Goal: Information Seeking & Learning: Learn about a topic

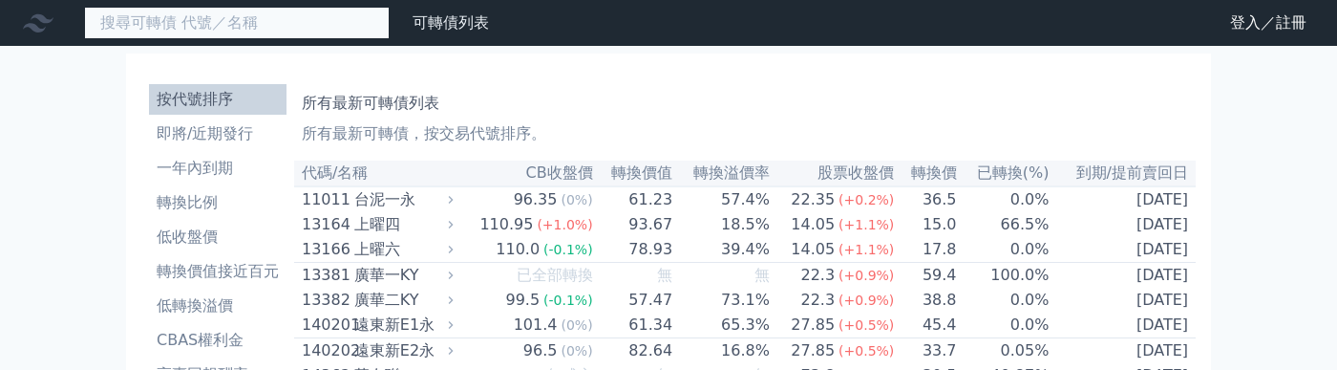
click at [177, 21] on input at bounding box center [237, 23] width 306 height 32
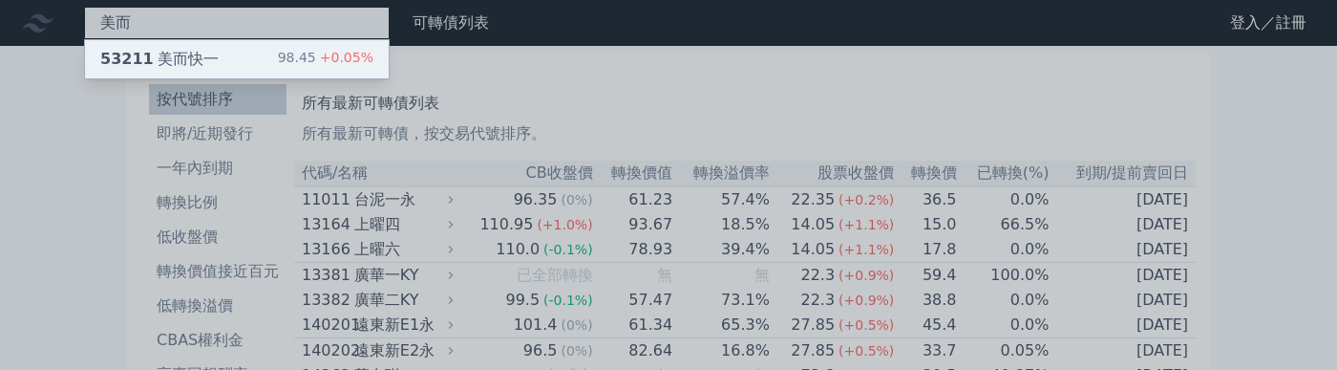
type input "美而"
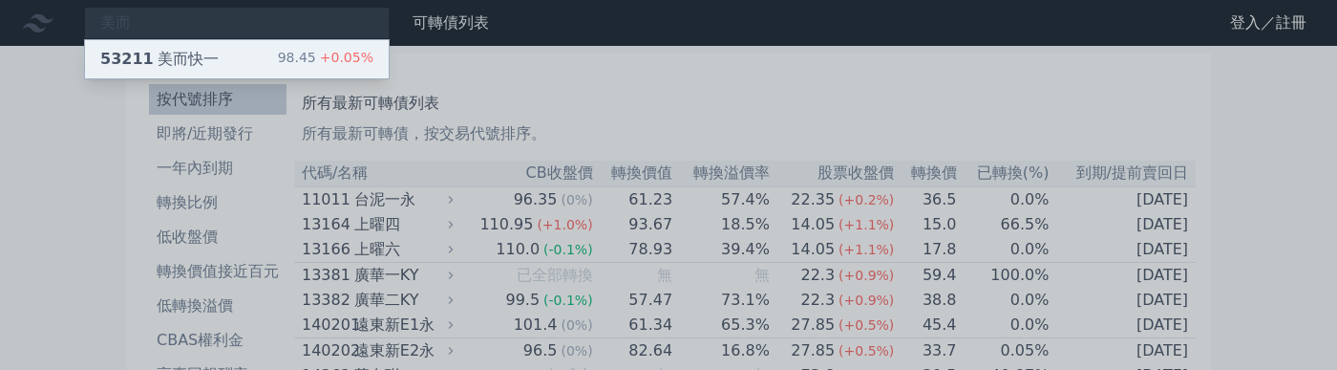
click at [233, 54] on div "53211 美而快一 98.45 +0.05%" at bounding box center [237, 59] width 304 height 38
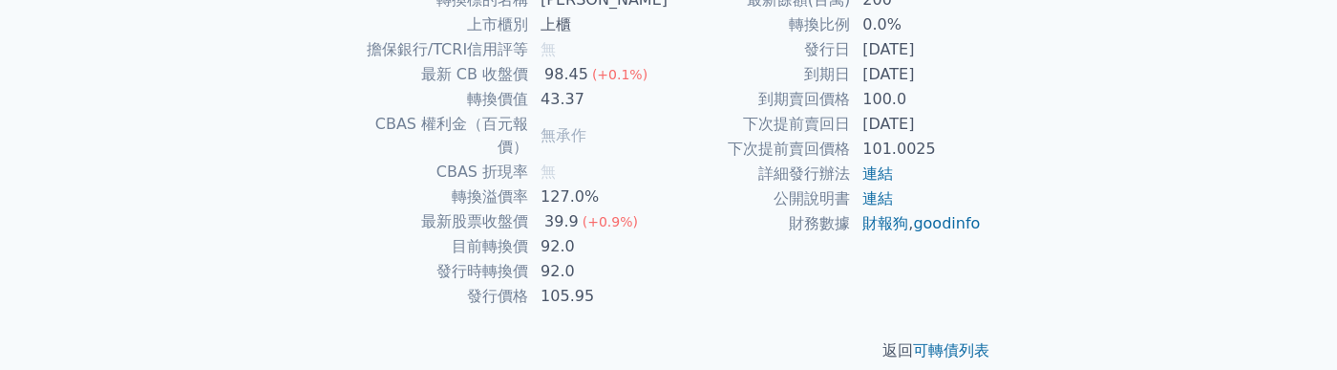
scroll to position [419, 0]
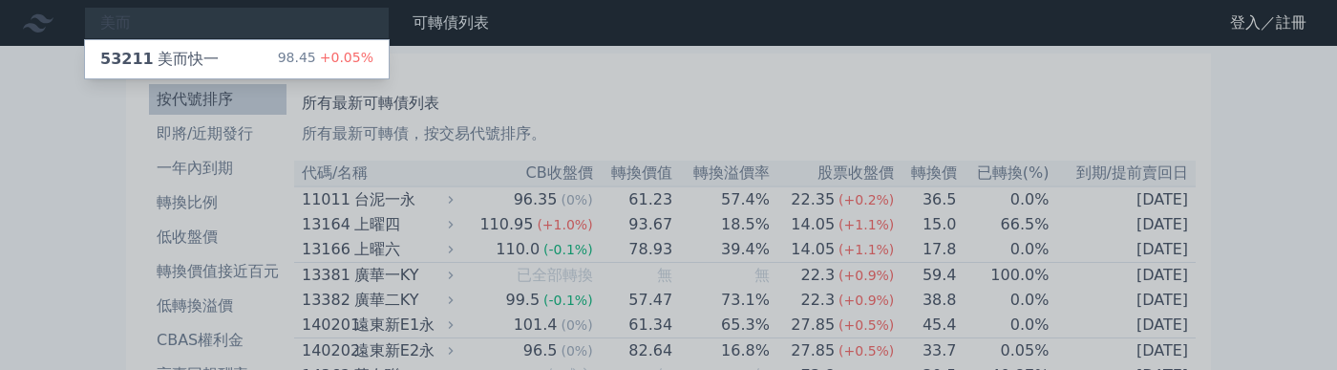
click at [257, 21] on div at bounding box center [668, 185] width 1337 height 370
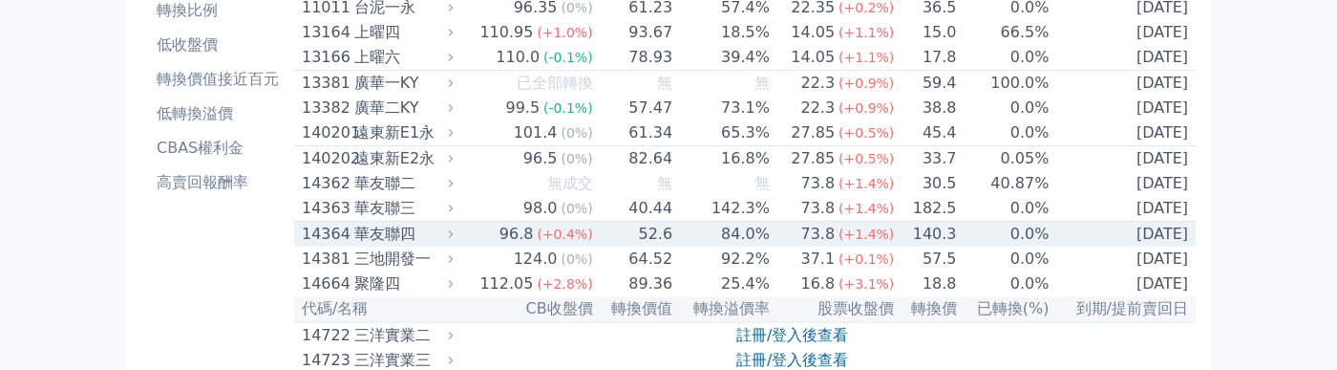
scroll to position [191, 0]
click at [404, 246] on div "華友聯四" at bounding box center [401, 234] width 95 height 23
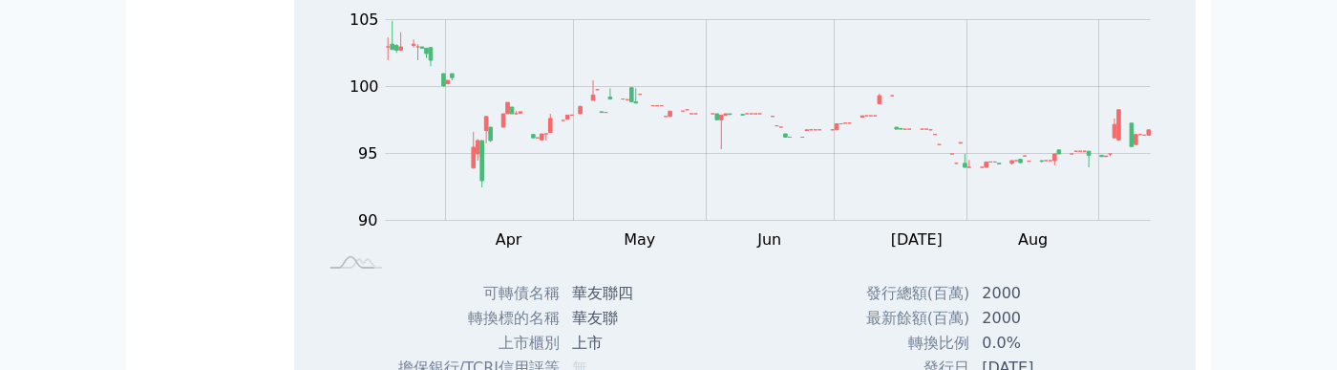
scroll to position [382, 0]
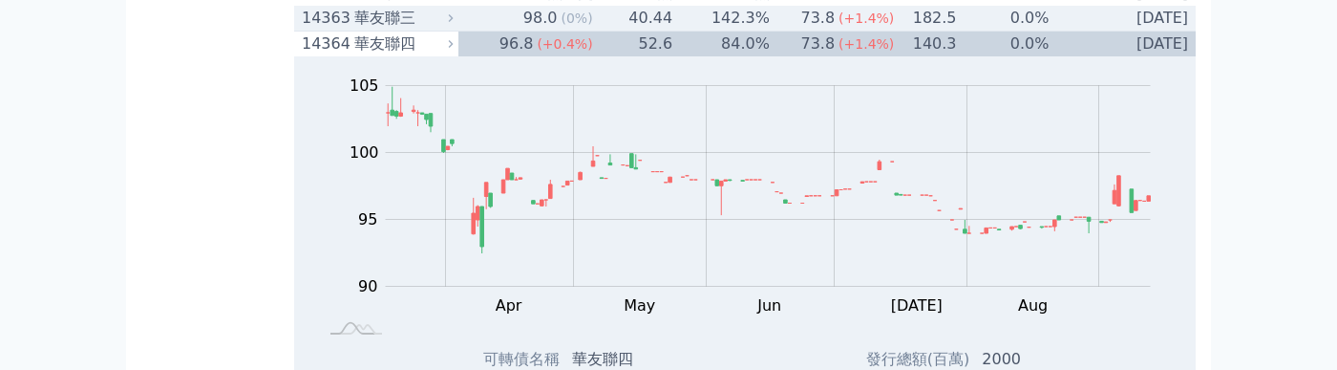
click at [391, 30] on div "華友聯三" at bounding box center [401, 18] width 95 height 23
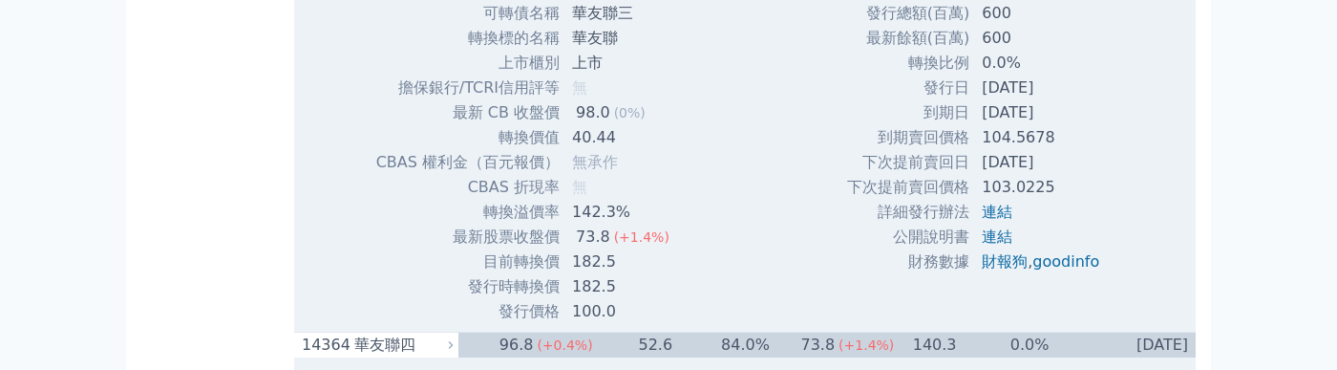
scroll to position [668, 0]
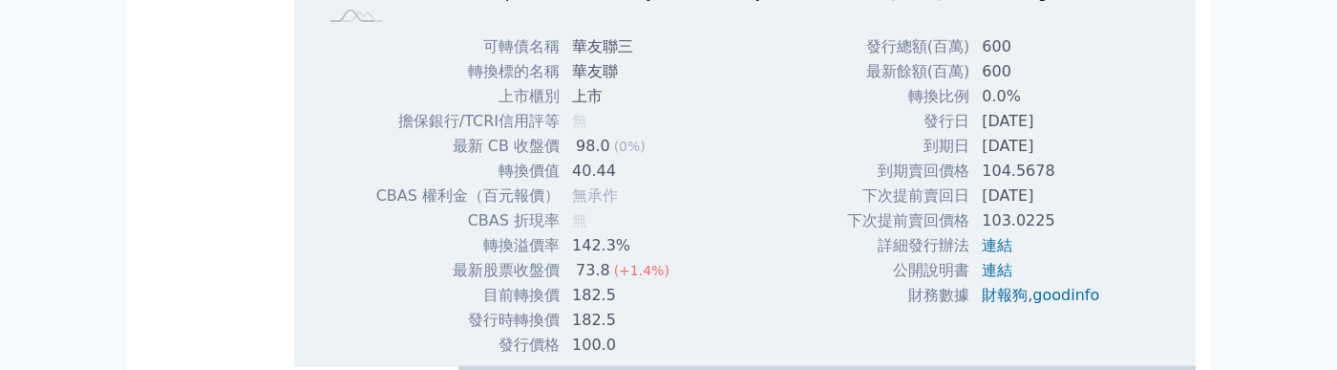
click at [684, 263] on div "可轉債名稱 華友聯三 轉換標的名稱 華友聯 上市櫃別 上市 擔保銀行/TCRI信用評等 無 最新 CB 收盤價 98.0 (0%) 轉換價值 40.44" at bounding box center [529, 195] width 355 height 323
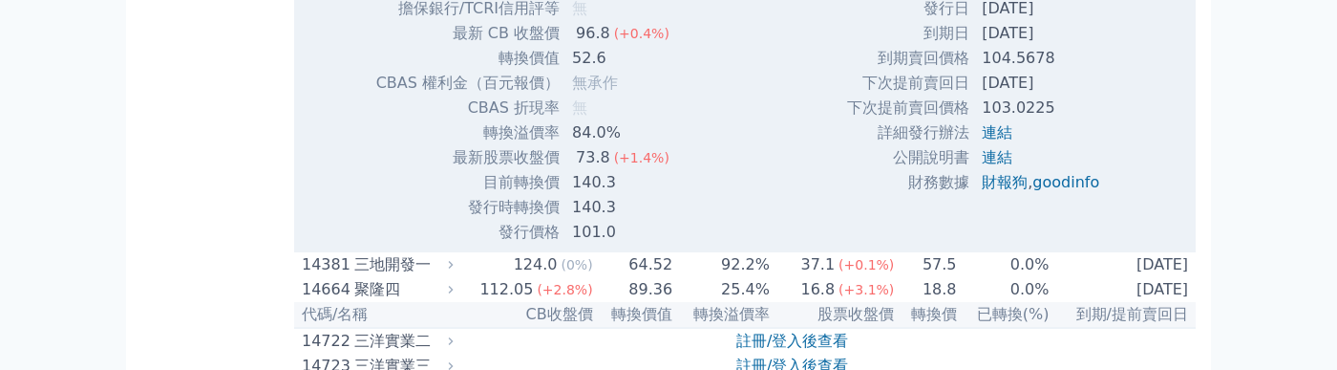
scroll to position [1623, 0]
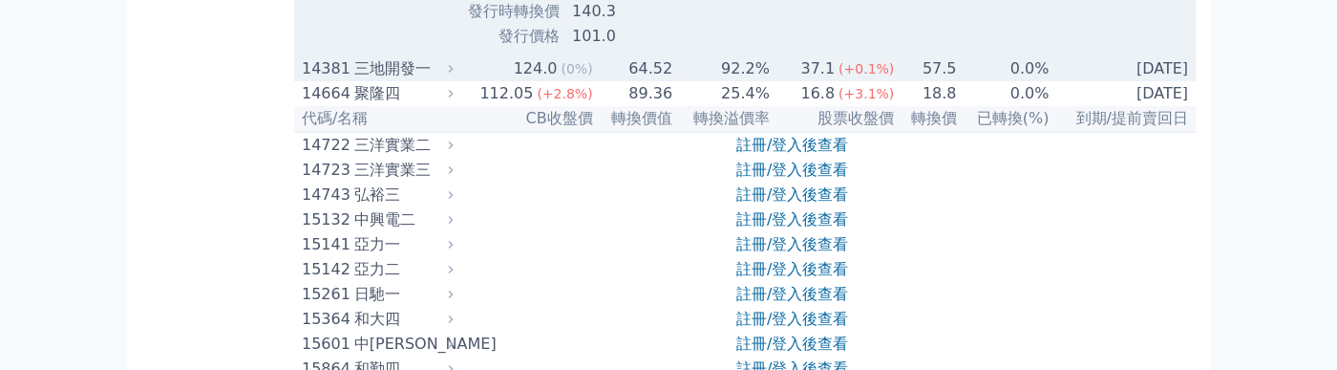
click at [400, 80] on div "三地開發一" at bounding box center [401, 68] width 95 height 23
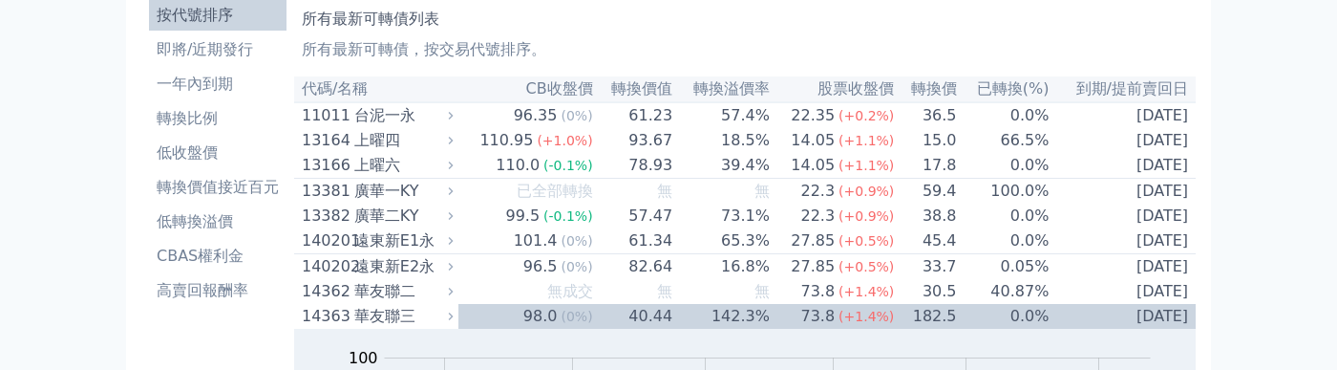
scroll to position [0, 0]
